Goal: Task Accomplishment & Management: Manage account settings

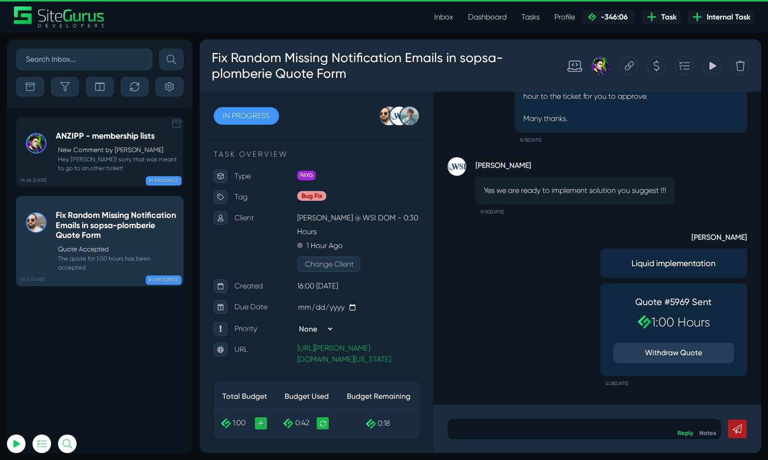
click at [98, 155] on small "Hey [PERSON_NAME]! sorry that was meant to go to an other ticket!" at bounding box center [117, 164] width 123 height 18
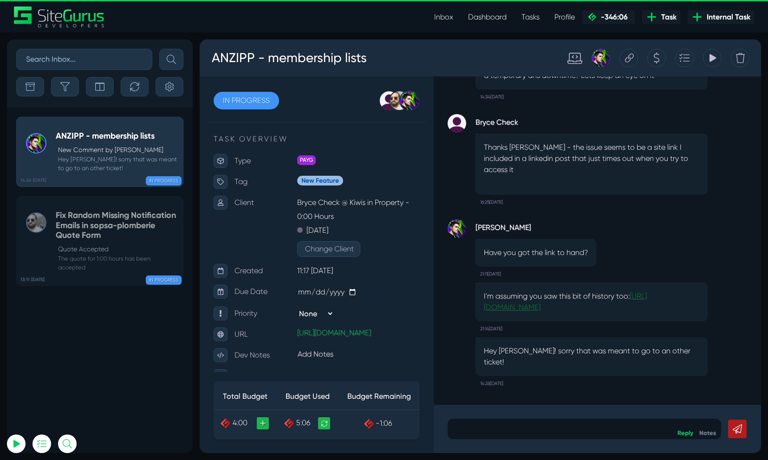
click at [613, 312] on link "[URL][DOMAIN_NAME]" at bounding box center [565, 302] width 163 height 20
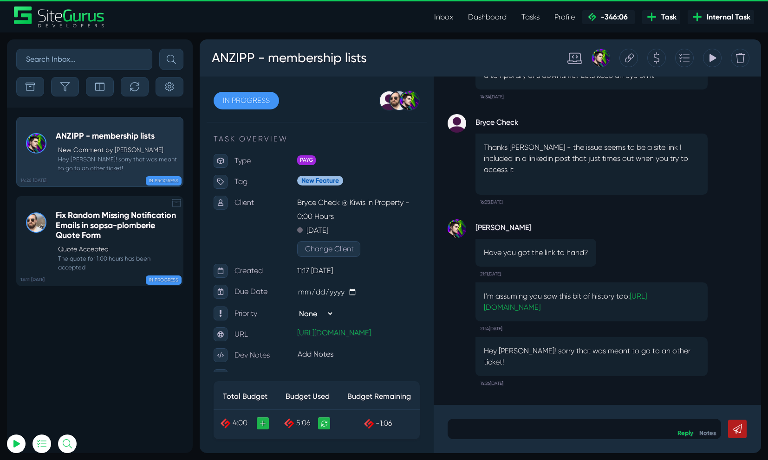
click at [67, 225] on h5 "Fix Random Missing Notification Emails in sopsa-plomberie Quote Form" at bounding box center [117, 226] width 123 height 30
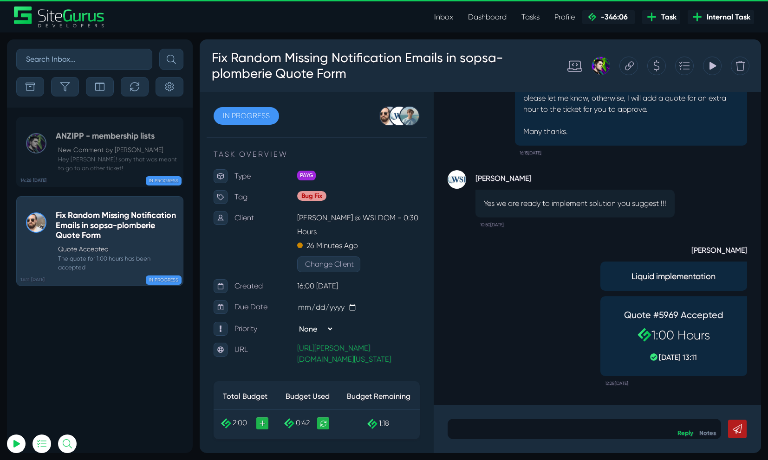
click at [488, 430] on p at bounding box center [583, 429] width 259 height 11
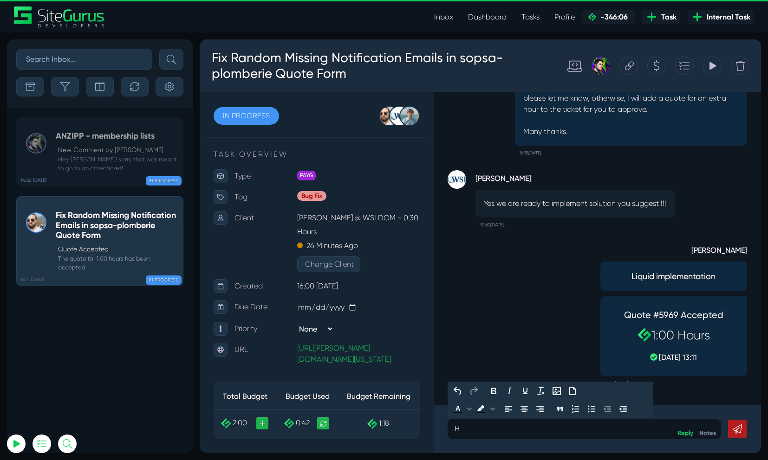
click at [479, 439] on div "H" at bounding box center [583, 429] width 273 height 20
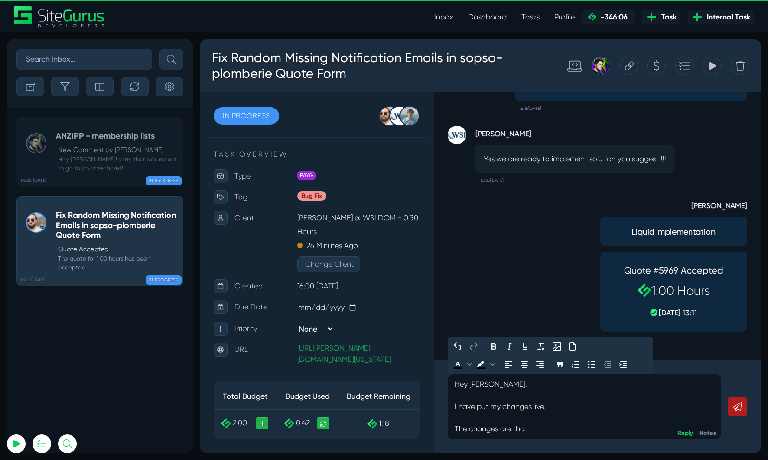
drag, startPoint x: 541, startPoint y: 433, endPoint x: 450, endPoint y: 429, distance: 90.6
click at [450, 429] on div "Hey [PERSON_NAME], I have put my changes live. The changes are that" at bounding box center [583, 407] width 273 height 65
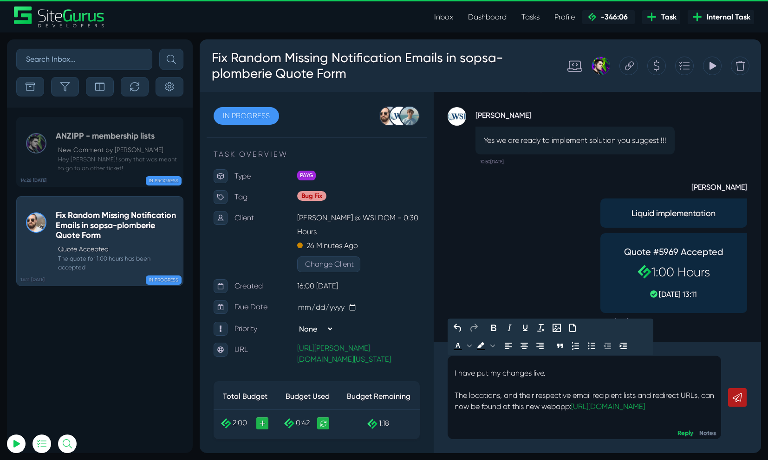
scroll to position [20, 0]
click at [588, 404] on p "Hey [PERSON_NAME], I have put my changes live. The locations, and their respect…" at bounding box center [583, 390] width 259 height 89
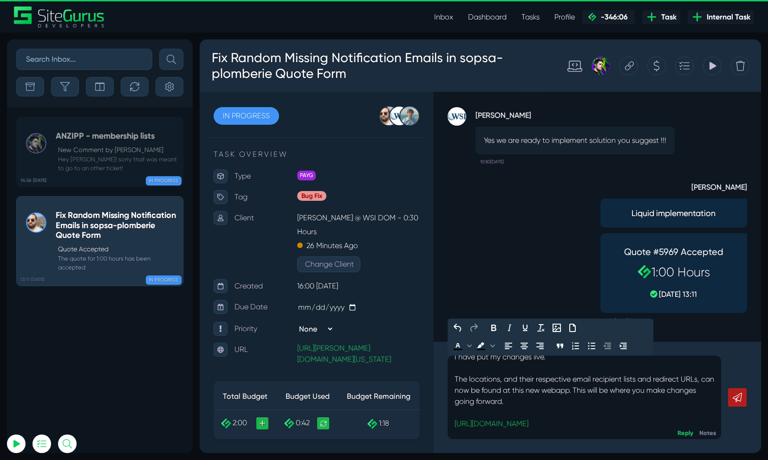
scroll to position [28, 0]
click at [582, 394] on p "Hey [PERSON_NAME], I have put my changes live. The locations, and their respect…" at bounding box center [583, 393] width 259 height 123
drag, startPoint x: 588, startPoint y: 393, endPoint x: 562, endPoint y: 394, distance: 25.6
click at [562, 394] on p "Hey [PERSON_NAME], I have put my changes live. The locations, and their respect…" at bounding box center [583, 393] width 259 height 123
click at [590, 394] on p "Hey [PERSON_NAME], I have put my changes live. The locations, and their respect…" at bounding box center [583, 393] width 259 height 123
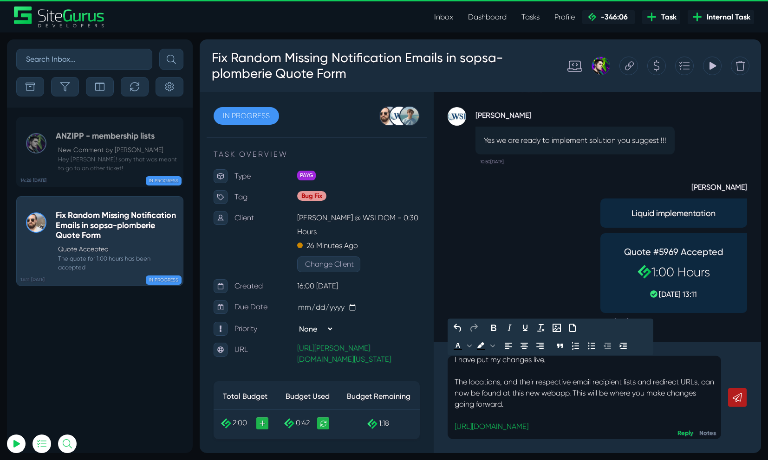
click at [585, 396] on p "Hey [PERSON_NAME], I have put my changes live. The locations, and their respect…" at bounding box center [583, 393] width 259 height 123
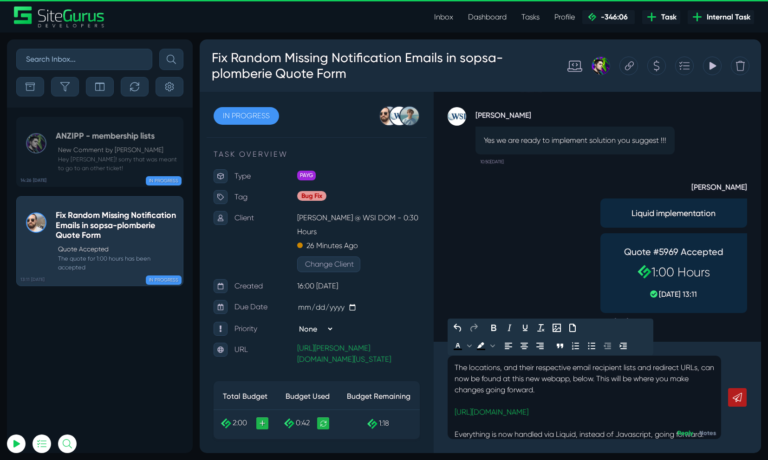
scroll to position [48, 0]
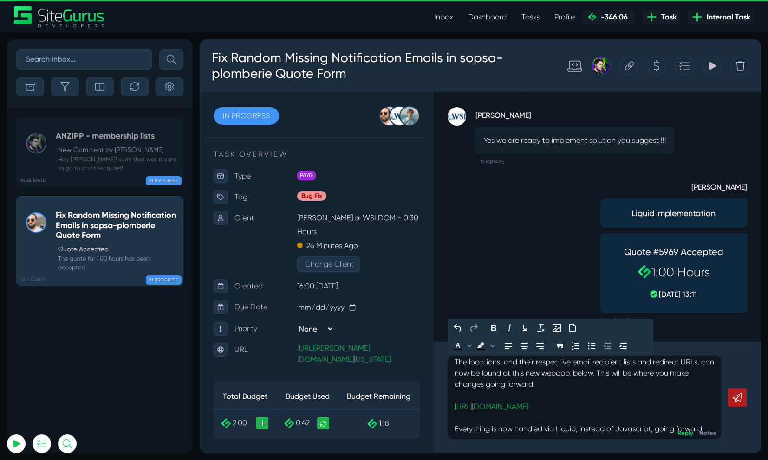
click at [521, 432] on p "Hey [PERSON_NAME], I have put my changes live. The locations, and their respect…" at bounding box center [583, 373] width 259 height 123
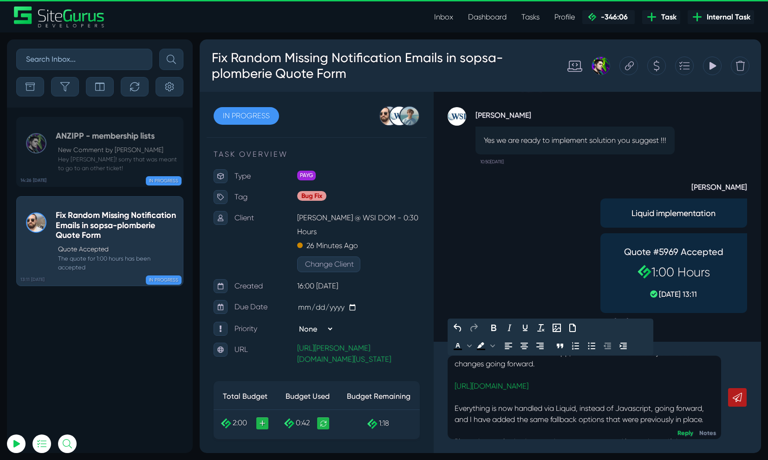
scroll to position [0, 0]
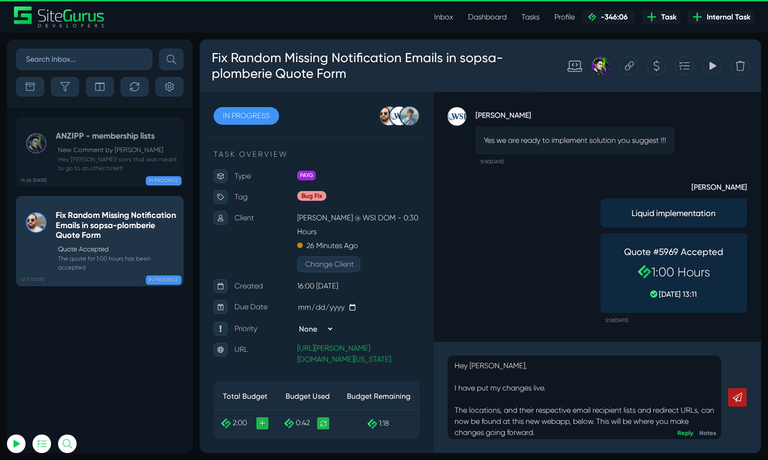
click at [745, 400] on link at bounding box center [737, 397] width 19 height 19
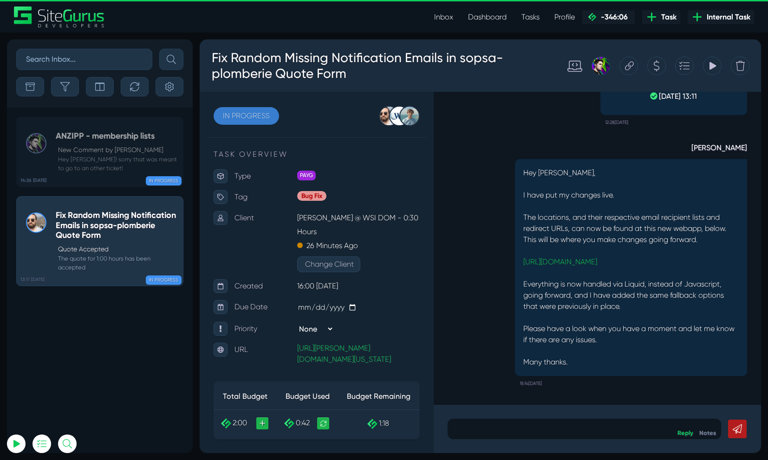
click at [259, 118] on link "IN PROGRESS" at bounding box center [245, 116] width 65 height 18
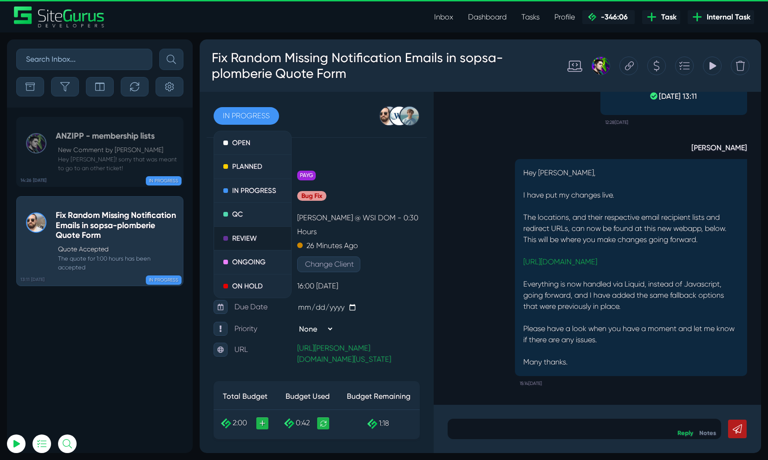
click at [249, 242] on link "REVIEW" at bounding box center [252, 239] width 77 height 24
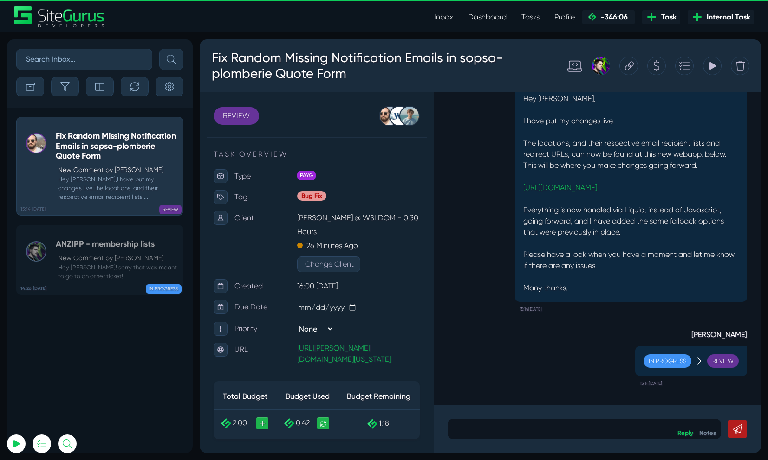
click at [445, 12] on link "Inbox" at bounding box center [443, 17] width 34 height 19
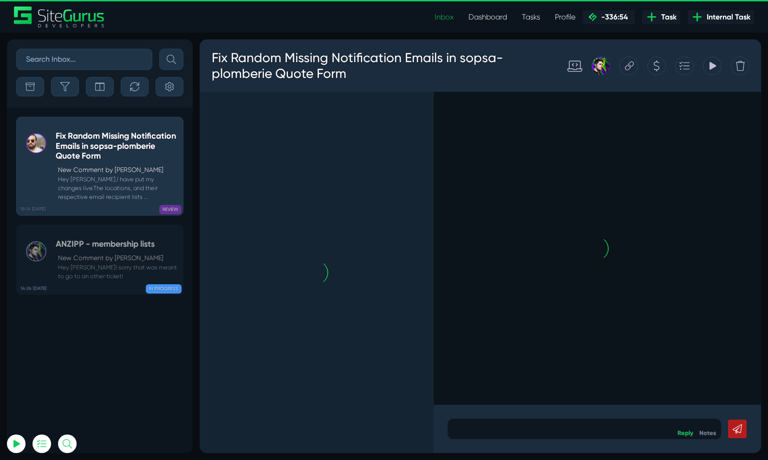
click at [474, 20] on link "Dashboard" at bounding box center [487, 17] width 53 height 19
